Goal: Information Seeking & Learning: Find specific page/section

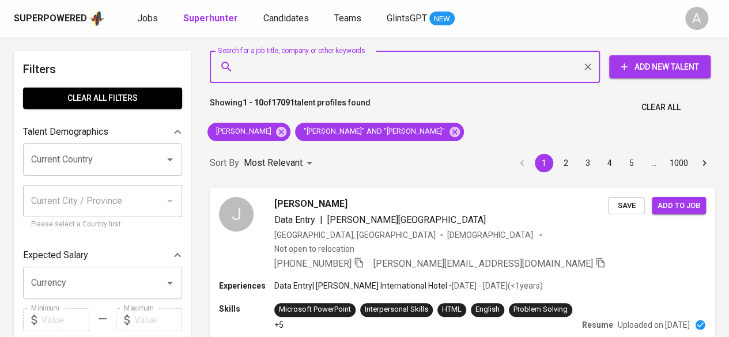
paste input "[PERSON_NAME]"
type input "[PERSON_NAME]"
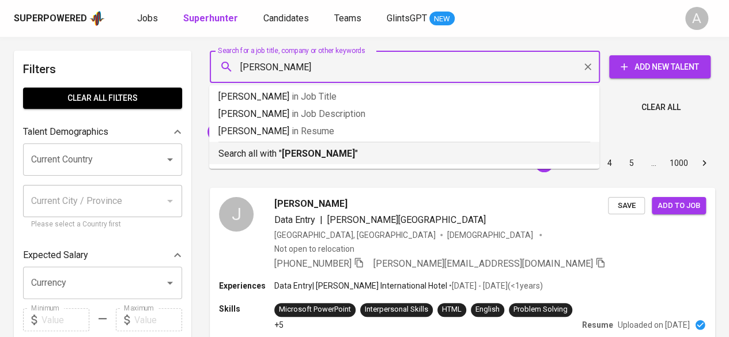
drag, startPoint x: 251, startPoint y: 152, endPoint x: 278, endPoint y: 5, distance: 149.4
click at [251, 152] on p "Search all with " [PERSON_NAME] "" at bounding box center [404, 154] width 372 height 14
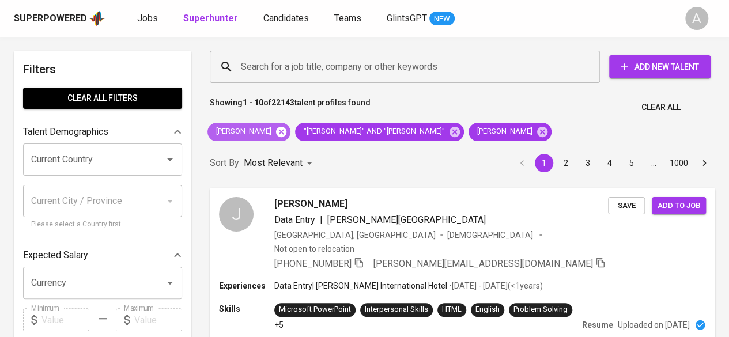
click at [277, 129] on icon at bounding box center [281, 131] width 10 height 10
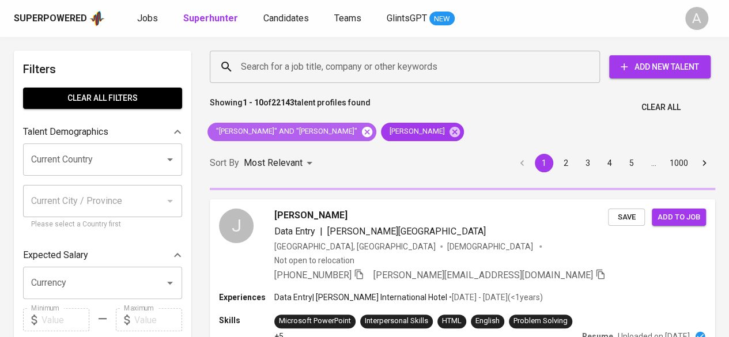
click at [372, 134] on icon at bounding box center [367, 131] width 10 height 10
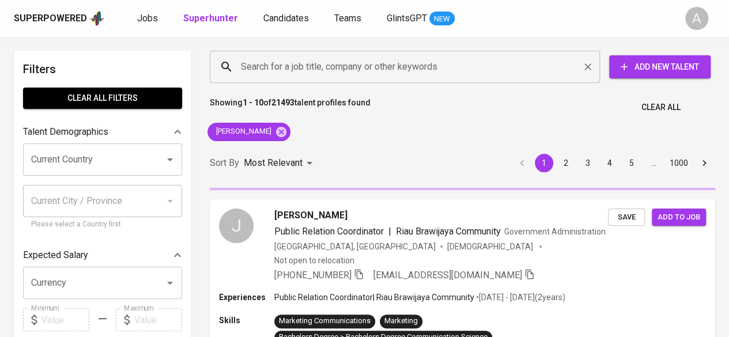
click at [300, 59] on input "Search for a job title, company or other keywords" at bounding box center [407, 67] width 339 height 22
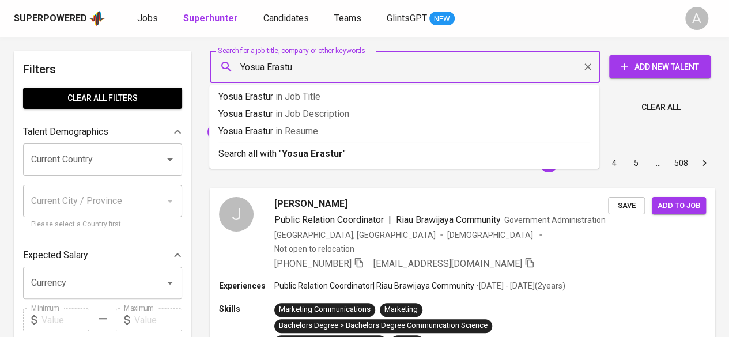
type input "[PERSON_NAME]"
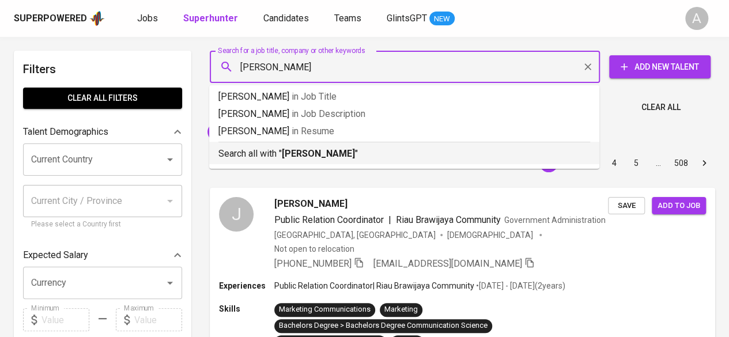
click at [259, 154] on p "Search all with " [PERSON_NAME] "" at bounding box center [404, 154] width 372 height 14
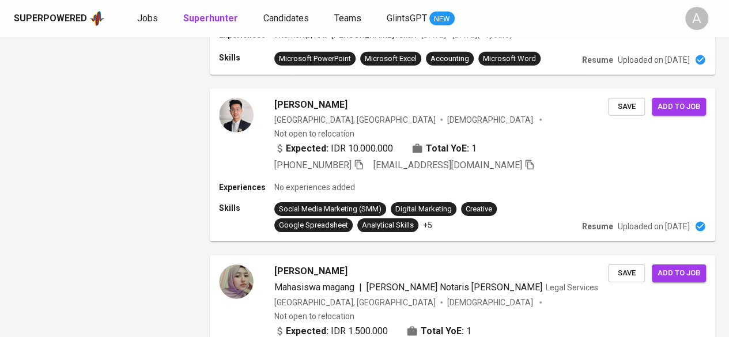
scroll to position [1739, 0]
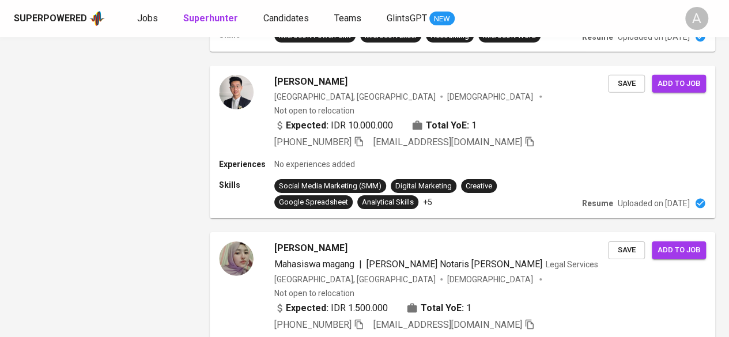
drag, startPoint x: 266, startPoint y: 284, endPoint x: 279, endPoint y: 88, distance: 197.0
